Goal: Task Accomplishment & Management: Manage account settings

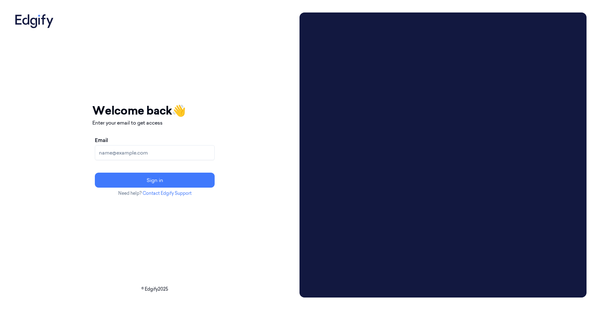
click at [153, 155] on input "Email" at bounding box center [155, 152] width 120 height 15
type input "timor.kalerman@edgify.ai"
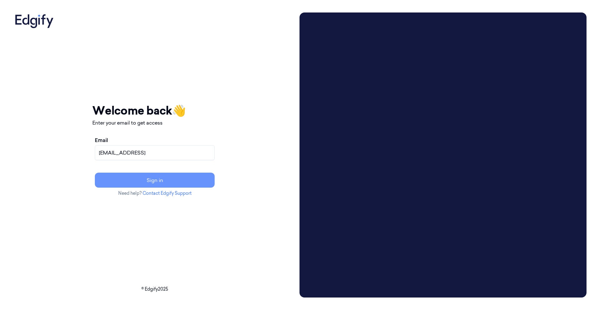
click at [183, 180] on button "Sign in" at bounding box center [155, 180] width 120 height 15
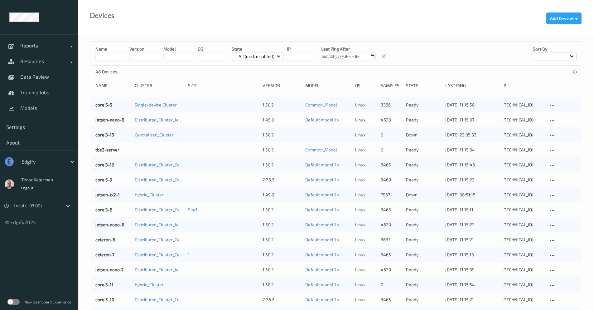
click at [14, 303] on label at bounding box center [13, 302] width 12 height 6
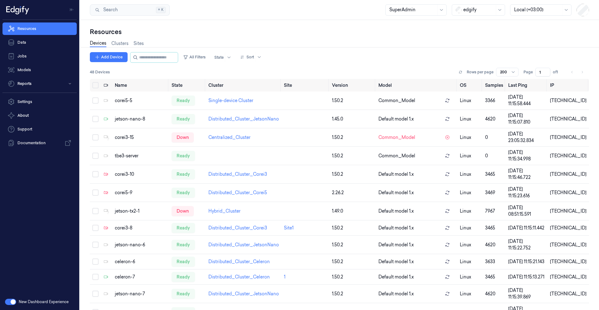
click at [419, 10] on div at bounding box center [412, 10] width 47 height 7
click at [482, 9] on div at bounding box center [478, 10] width 31 height 7
click at [481, 85] on div "Cybersafe1" at bounding box center [478, 88] width 45 height 7
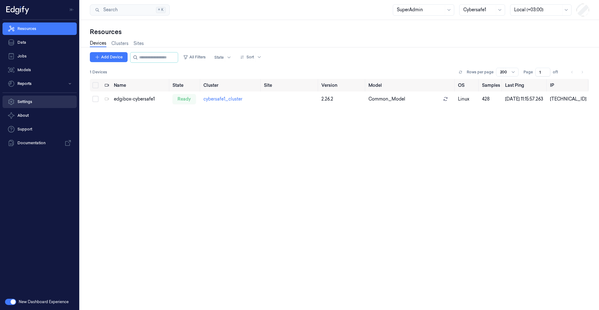
click at [31, 102] on link "Settings" at bounding box center [39, 101] width 74 height 12
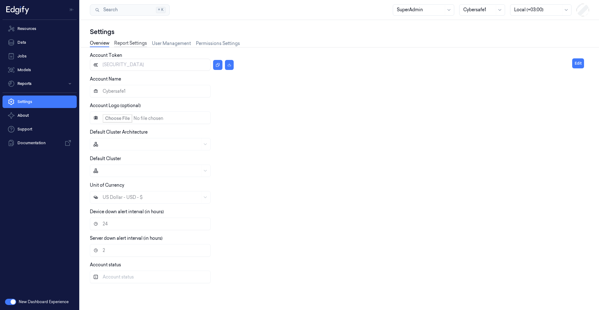
click at [134, 45] on link "Report Settings" at bounding box center [130, 43] width 33 height 7
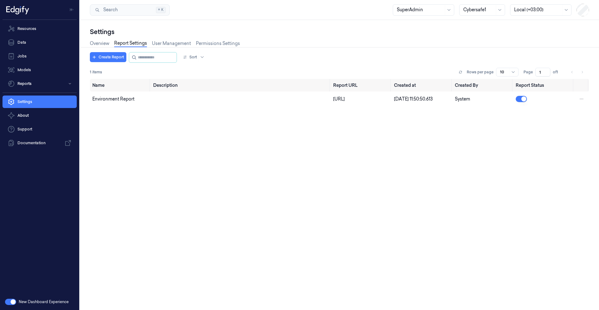
click at [187, 48] on div "Create Report Sort 1 items Rows per page 10 Page 1 of 1 Name Description Report…" at bounding box center [339, 178] width 499 height 263
click at [187, 46] on link "User Management" at bounding box center [171, 43] width 39 height 7
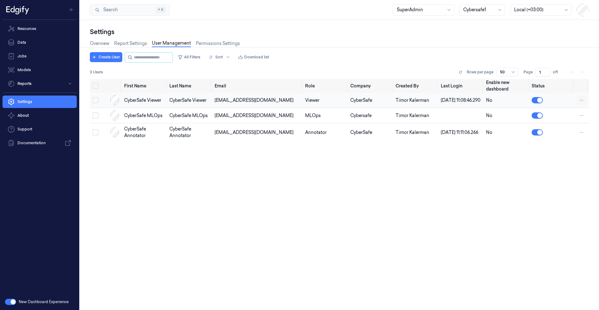
click at [585, 102] on html "Resources Data Jobs Models Reports Settings About Support Documentation New Das…" at bounding box center [299, 155] width 599 height 310
click at [93, 99] on html "Resources Data Jobs Models Reports Settings About Support Documentation New Das…" at bounding box center [299, 155] width 599 height 310
click at [94, 105] on td at bounding box center [99, 100] width 18 height 15
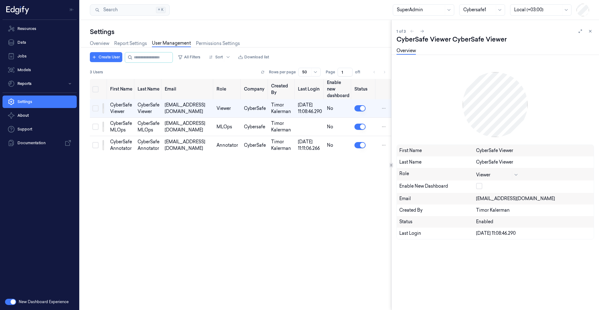
click at [481, 190] on div at bounding box center [533, 186] width 115 height 7
click at [481, 187] on button "button" at bounding box center [479, 186] width 6 height 6
click at [591, 32] on icon at bounding box center [590, 31] width 4 height 4
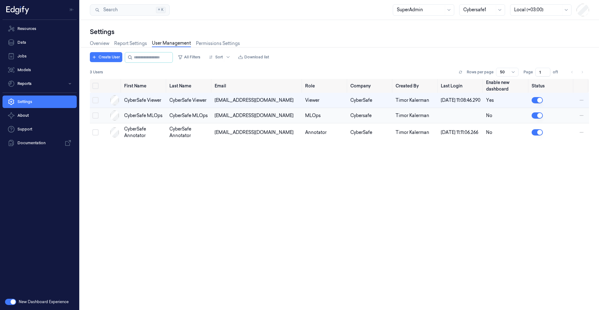
click at [94, 119] on button "Select row" at bounding box center [95, 115] width 6 height 6
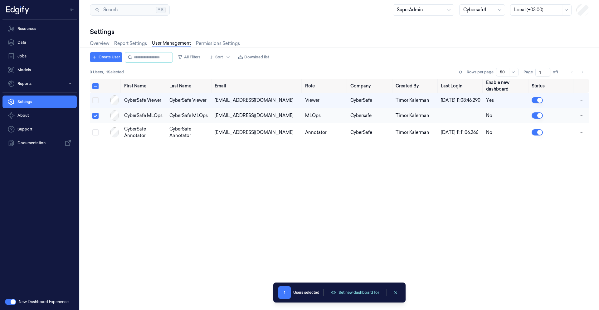
click at [98, 119] on button "Select row" at bounding box center [95, 116] width 6 height 6
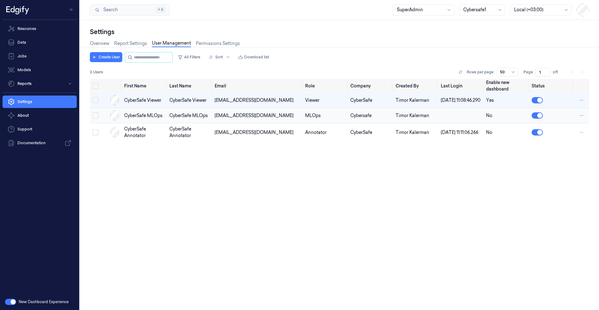
click at [95, 119] on button "Select row" at bounding box center [95, 115] width 6 height 6
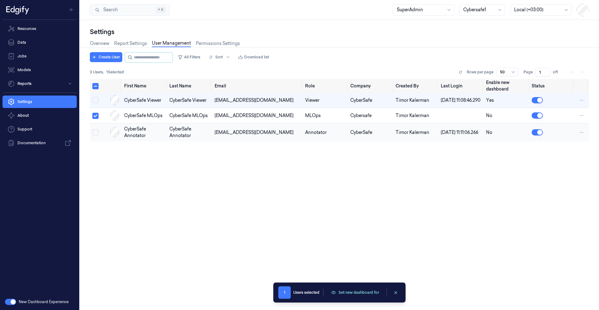
click at [94, 135] on button "Select row" at bounding box center [95, 132] width 6 height 6
click at [95, 119] on button "Select row" at bounding box center [95, 116] width 6 height 6
drag, startPoint x: 92, startPoint y: 139, endPoint x: 96, endPoint y: 135, distance: 5.8
click at [92, 139] on td at bounding box center [99, 132] width 18 height 18
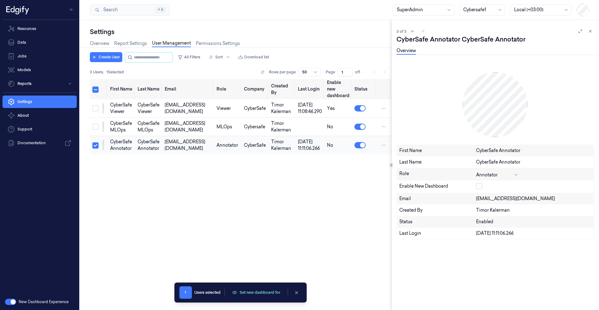
click at [98, 144] on button "Select row" at bounding box center [95, 145] width 6 height 6
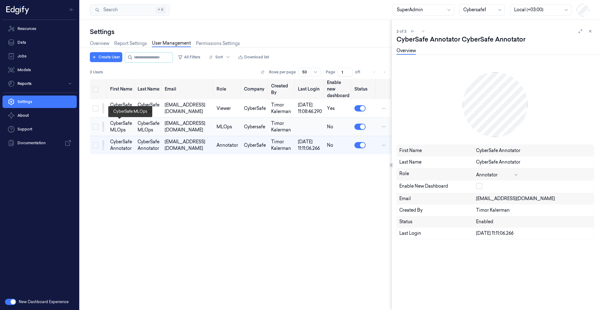
click at [122, 127] on div "CyberSafe MLOps" at bounding box center [121, 126] width 22 height 13
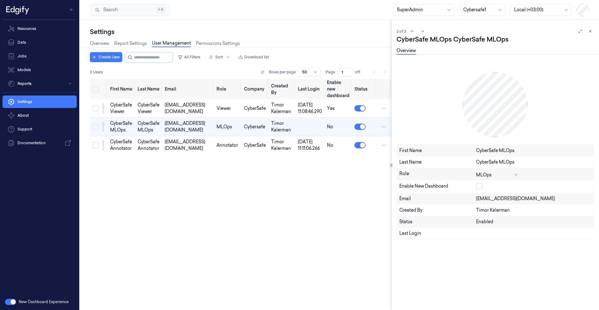
click at [482, 186] on button "button" at bounding box center [479, 186] width 6 height 6
click at [149, 144] on div "CyberSafe Annotator" at bounding box center [149, 145] width 22 height 13
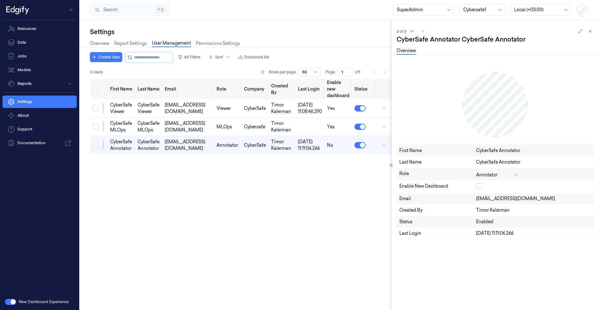
click at [481, 185] on button "button" at bounding box center [479, 186] width 6 height 6
click at [159, 128] on td "CyberSafe MLOps" at bounding box center [148, 127] width 27 height 18
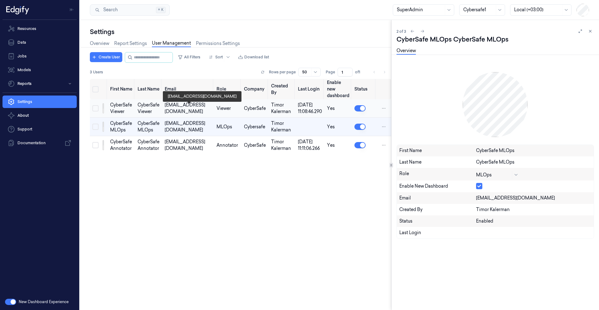
click at [165, 110] on div "[EMAIL_ADDRESS][DOMAIN_NAME]" at bounding box center [188, 108] width 47 height 13
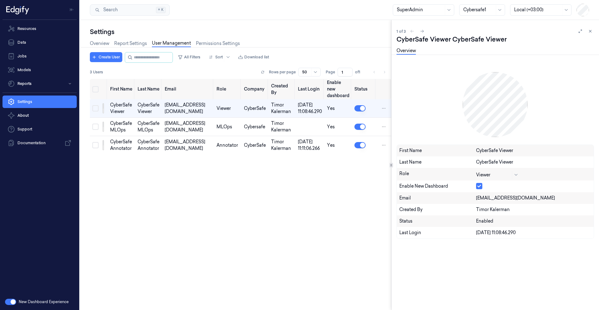
drag, startPoint x: 589, startPoint y: 30, endPoint x: 578, endPoint y: 34, distance: 12.2
click at [590, 30] on icon at bounding box center [590, 31] width 4 height 4
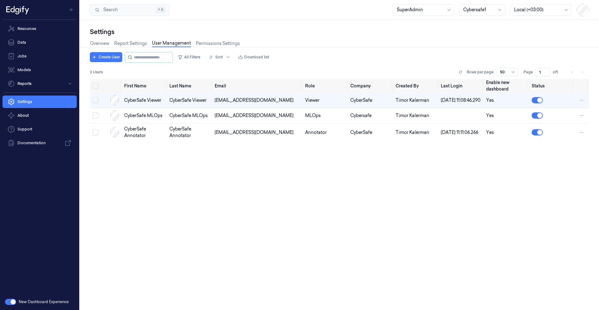
click at [502, 1] on div "Search Search... ⌘ K SuperAdmin Cybersafe1 Local (+03:00)" at bounding box center [339, 10] width 519 height 20
click at [494, 9] on div at bounding box center [478, 10] width 31 height 7
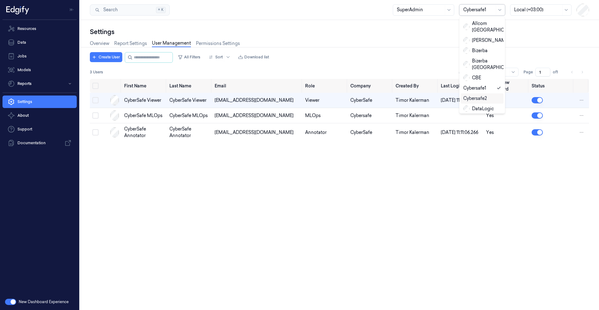
click at [480, 94] on div "Cybersafe2" at bounding box center [482, 98] width 43 height 10
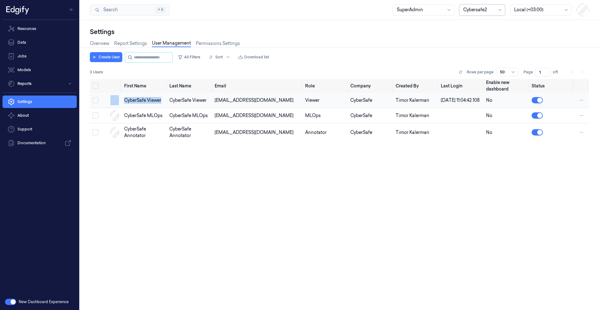
click at [122, 105] on tr "CyberSafe Viewer CyberSafe Viewer [EMAIL_ADDRESS][DOMAIN_NAME] Viewer CyberSafe…" at bounding box center [339, 100] width 499 height 15
click at [158, 106] on td "CyberSafe Viewer" at bounding box center [144, 100] width 45 height 15
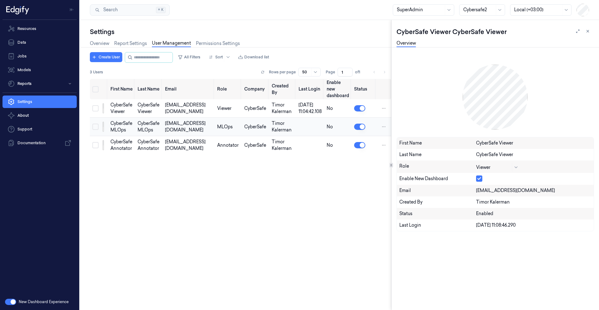
click at [165, 129] on div "[EMAIL_ADDRESS][DOMAIN_NAME]" at bounding box center [188, 126] width 47 height 13
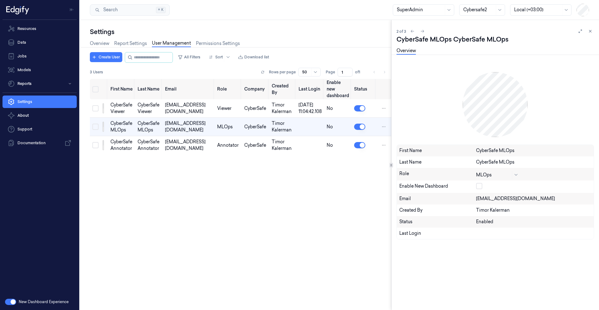
click at [482, 189] on div at bounding box center [533, 186] width 115 height 7
click at [481, 188] on button "button" at bounding box center [479, 186] width 6 height 6
click at [176, 139] on td "[EMAIL_ADDRESS][DOMAIN_NAME]" at bounding box center [189, 145] width 52 height 18
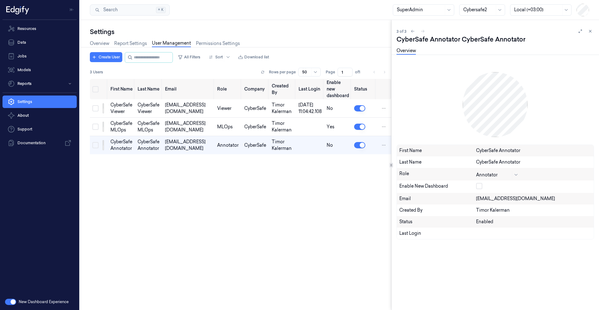
drag, startPoint x: 480, startPoint y: 187, endPoint x: 482, endPoint y: 184, distance: 3.5
click at [480, 187] on button "button" at bounding box center [479, 186] width 6 height 6
click at [591, 32] on icon at bounding box center [590, 31] width 2 height 2
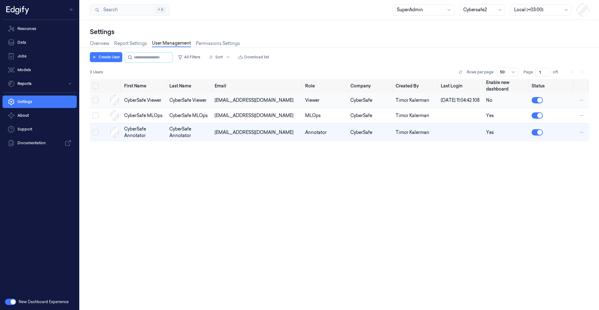
click at [240, 103] on div "[EMAIL_ADDRESS][DOMAIN_NAME]" at bounding box center [257, 100] width 85 height 7
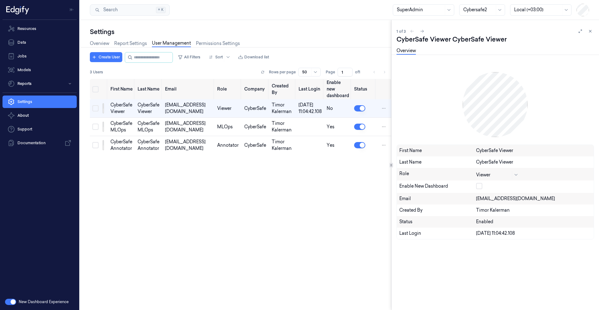
click at [480, 187] on button "button" at bounding box center [479, 186] width 6 height 6
click at [594, 32] on button at bounding box center [589, 30] width 7 height 7
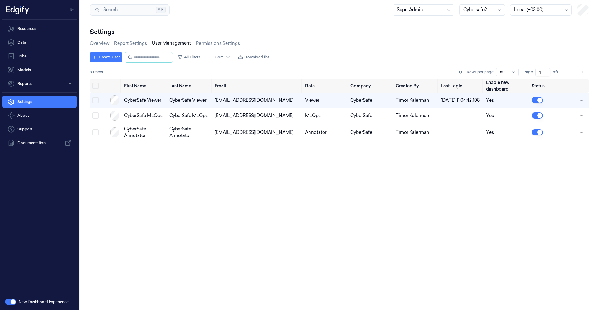
click at [475, 11] on div at bounding box center [478, 10] width 31 height 7
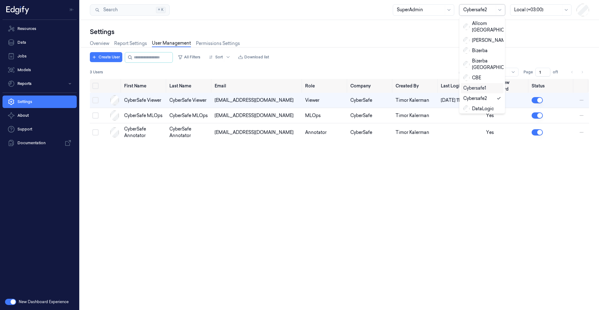
click at [479, 88] on div "Cybersafe1" at bounding box center [474, 88] width 23 height 7
